Goal: Participate in discussion: Engage in conversation with other users on a specific topic

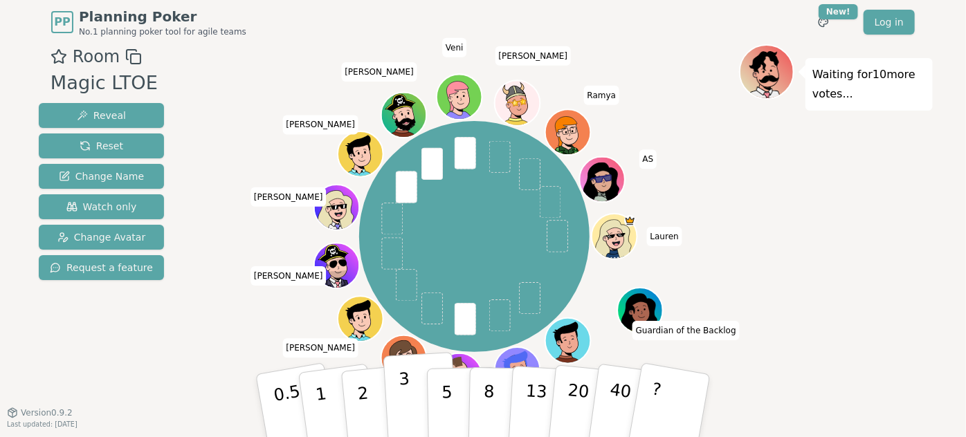
click at [399, 381] on p "3" at bounding box center [406, 407] width 15 height 75
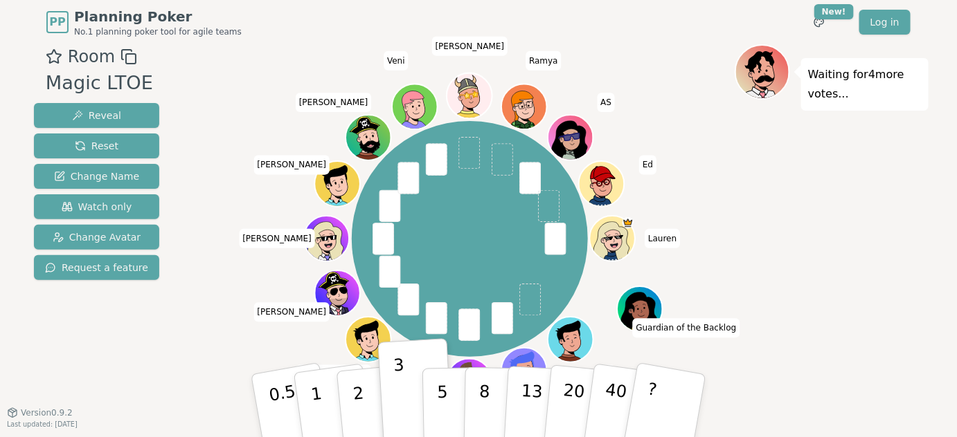
click at [797, 236] on div "Waiting for 4 more votes..." at bounding box center [831, 234] width 194 height 381
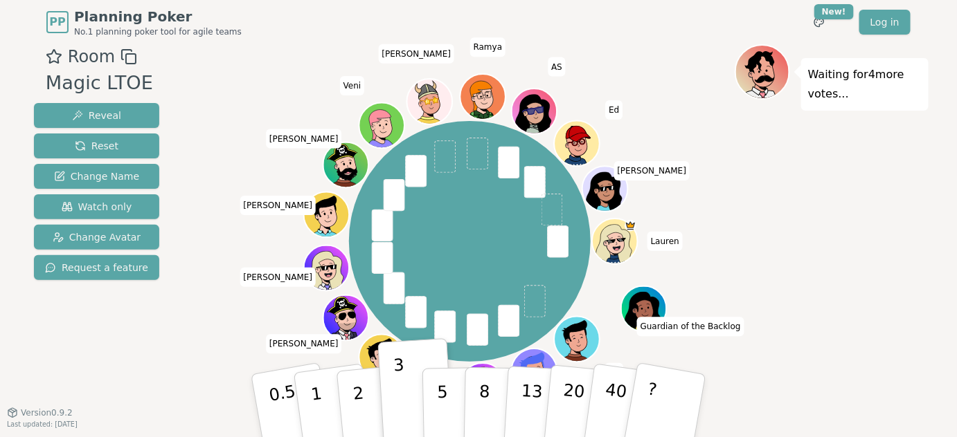
click at [753, 195] on div "Waiting for 4 more votes..." at bounding box center [831, 234] width 194 height 381
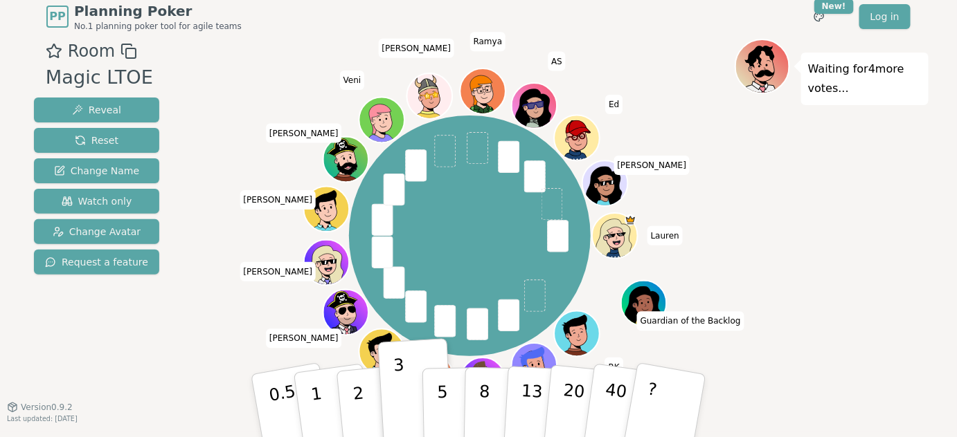
scroll to position [8, 0]
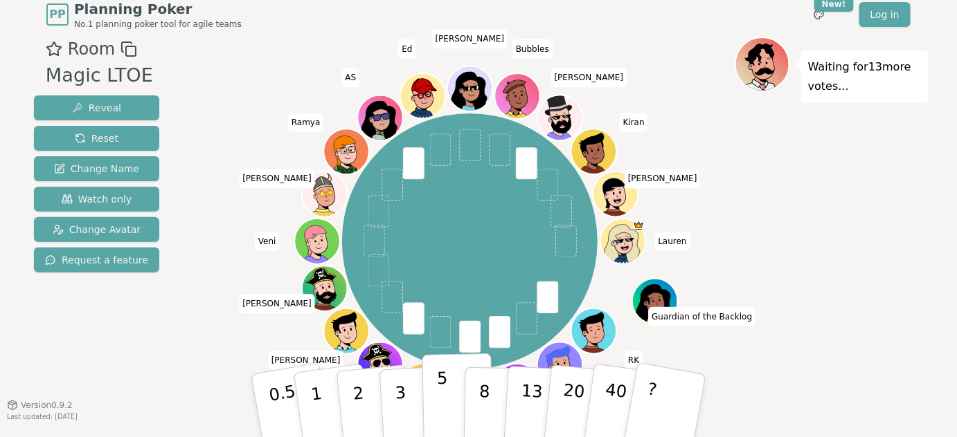
click at [432, 391] on button "5" at bounding box center [457, 406] width 71 height 105
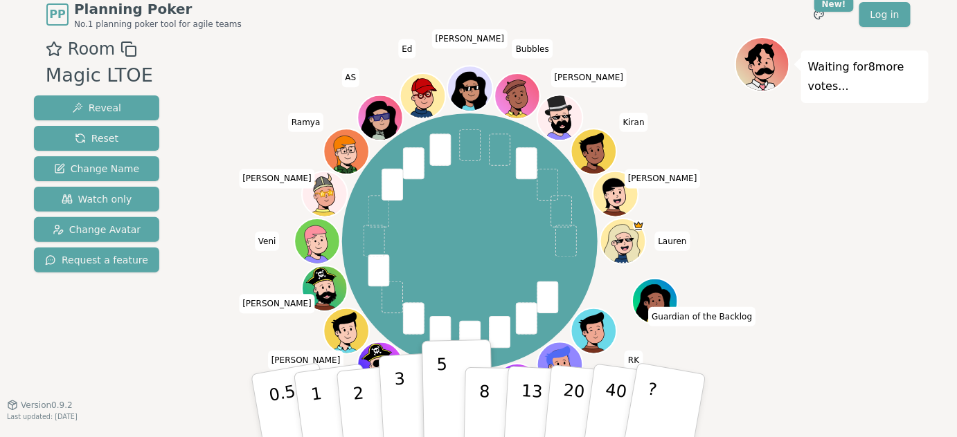
click at [412, 392] on button "3" at bounding box center [416, 406] width 75 height 108
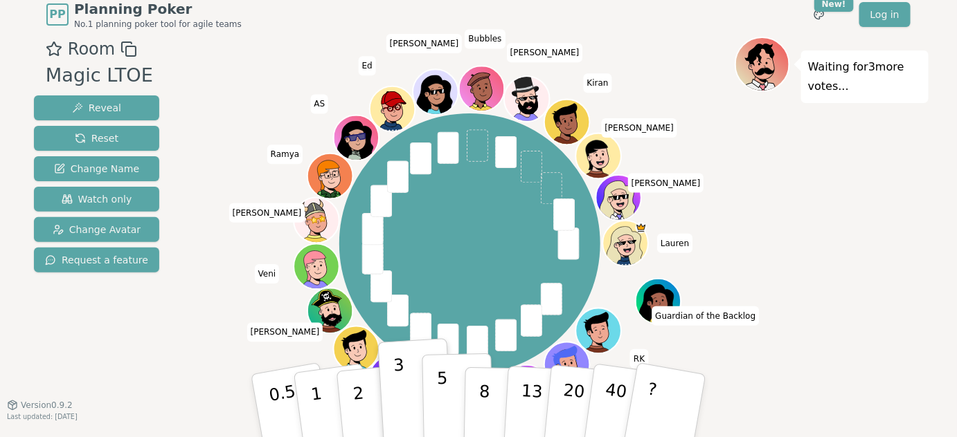
click at [443, 392] on p "5" at bounding box center [443, 406] width 12 height 75
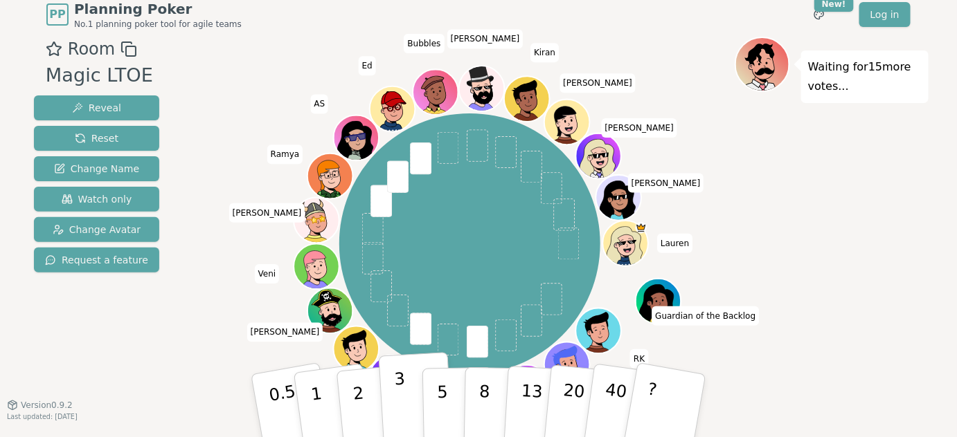
click at [411, 379] on button "3" at bounding box center [416, 406] width 75 height 108
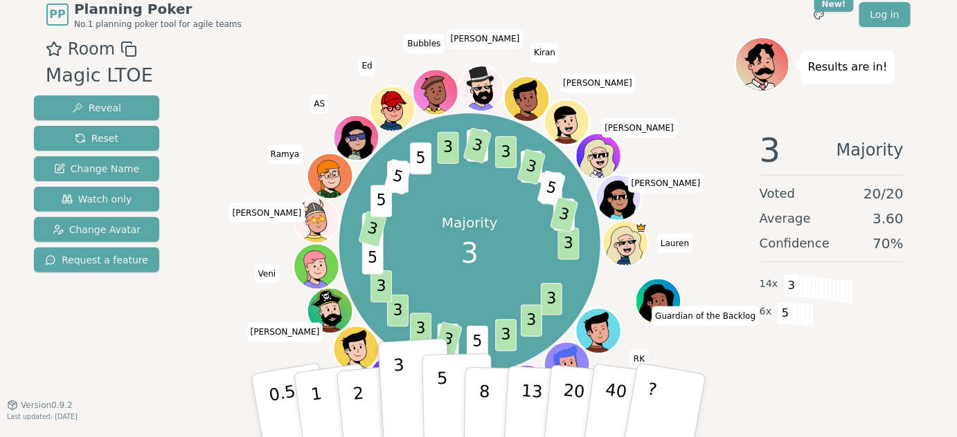
click at [444, 389] on p "5" at bounding box center [443, 406] width 12 height 75
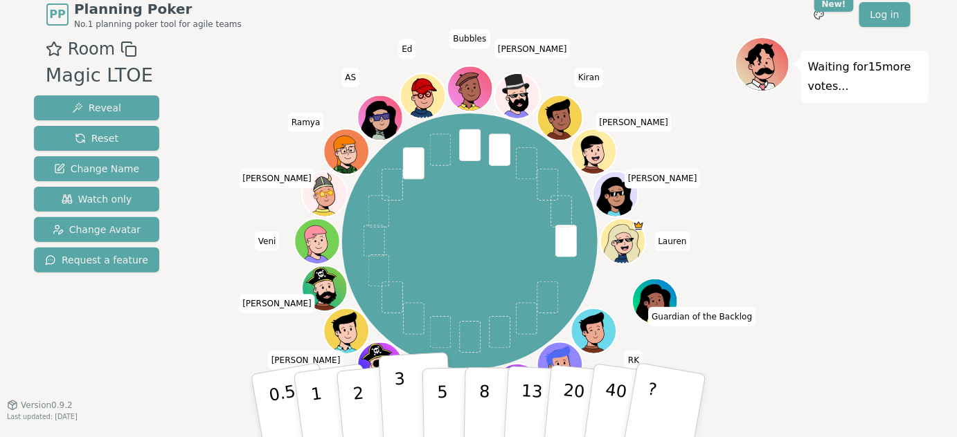
click at [394, 379] on p "3" at bounding box center [401, 407] width 15 height 75
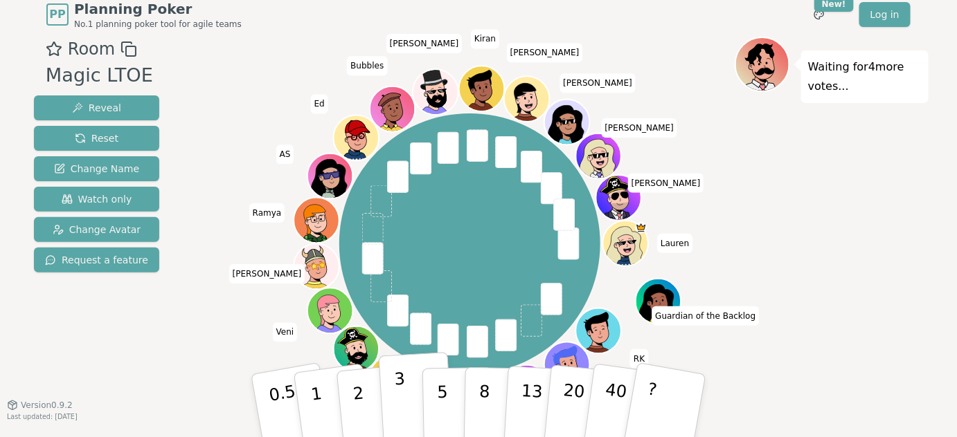
click at [395, 398] on button "3" at bounding box center [416, 406] width 75 height 108
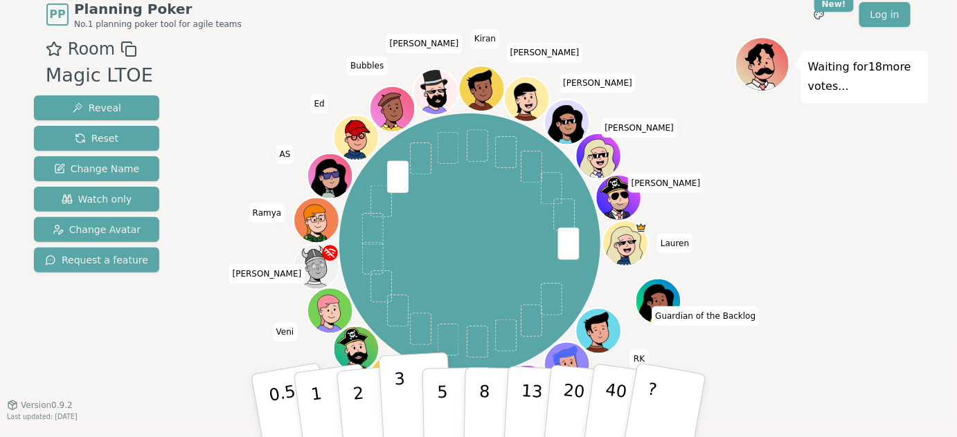
click at [406, 384] on button "3" at bounding box center [416, 406] width 75 height 108
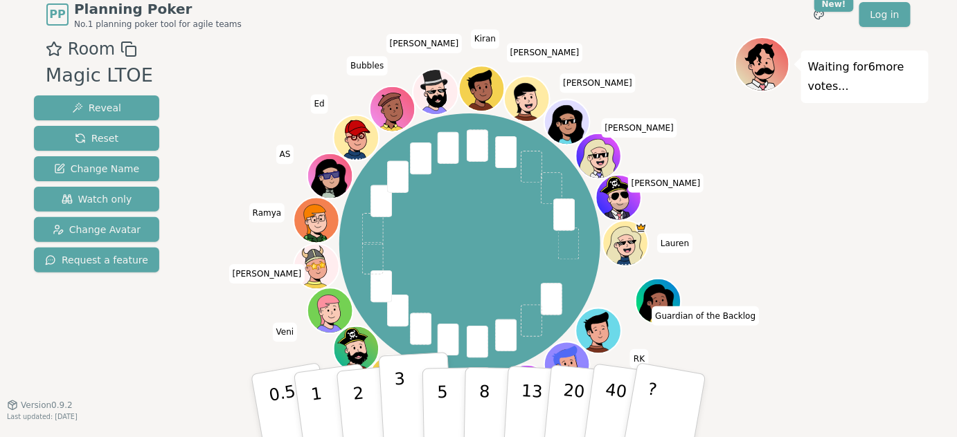
click at [406, 396] on button "3" at bounding box center [416, 406] width 75 height 108
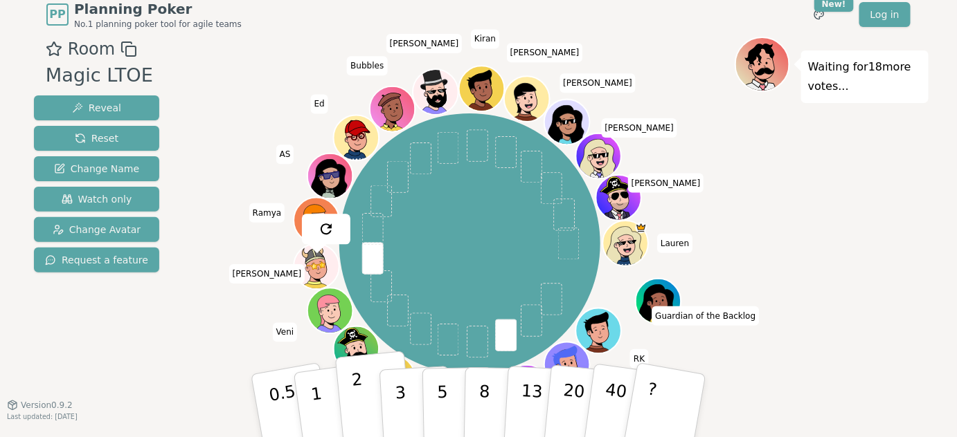
click at [363, 391] on button "2" at bounding box center [374, 407] width 79 height 110
